Goal: Task Accomplishment & Management: Manage account settings

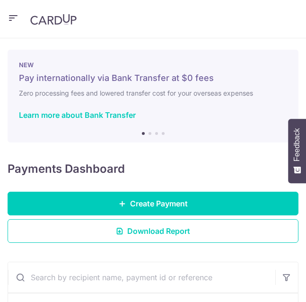
click at [12, 19] on icon "button" at bounding box center [13, 18] width 11 height 12
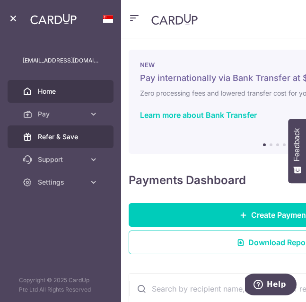
click at [45, 135] on span "Refer & Save" at bounding box center [68, 136] width 61 height 9
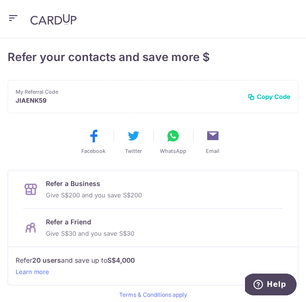
click at [12, 18] on icon "button" at bounding box center [13, 18] width 11 height 12
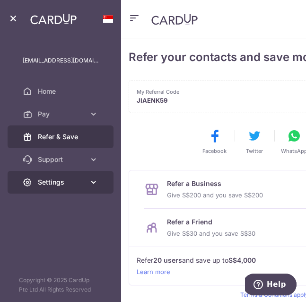
click at [63, 185] on span "Settings" at bounding box center [61, 181] width 47 height 9
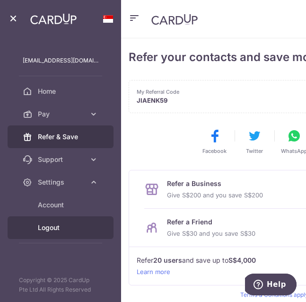
click at [55, 226] on span "Logout" at bounding box center [68, 227] width 61 height 9
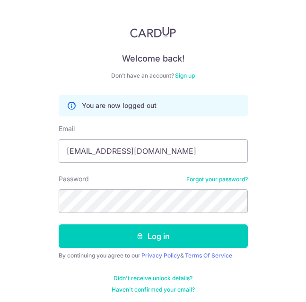
click at [106, 237] on button "Log in" at bounding box center [153, 236] width 189 height 24
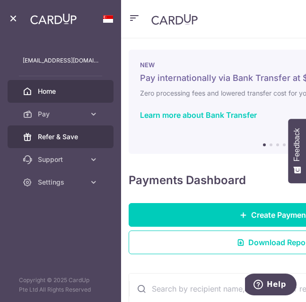
click at [69, 141] on link "Refer & Save" at bounding box center [61, 136] width 106 height 23
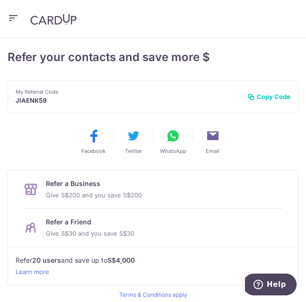
click at [14, 16] on icon "button" at bounding box center [13, 18] width 11 height 12
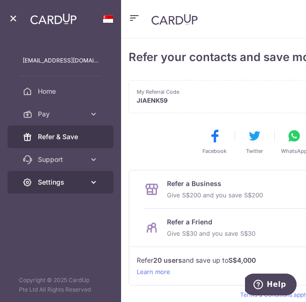
click at [67, 181] on span "Settings" at bounding box center [61, 181] width 47 height 9
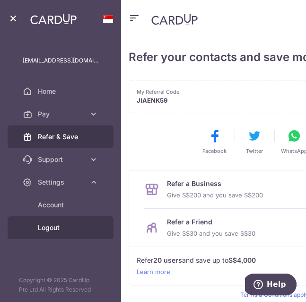
click at [59, 225] on span "Logout" at bounding box center [68, 227] width 61 height 9
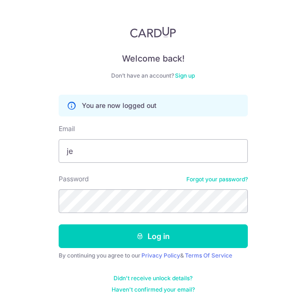
type input "j"
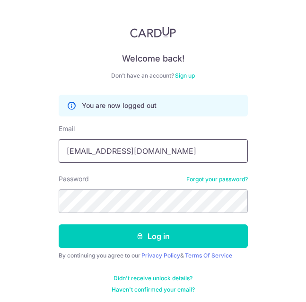
type input "[EMAIL_ADDRESS][DOMAIN_NAME]"
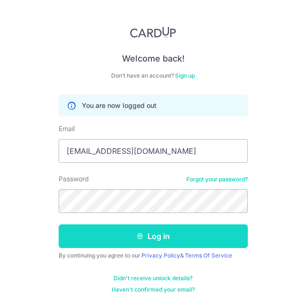
click at [134, 240] on button "Log in" at bounding box center [153, 236] width 189 height 24
